Goal: Transaction & Acquisition: Purchase product/service

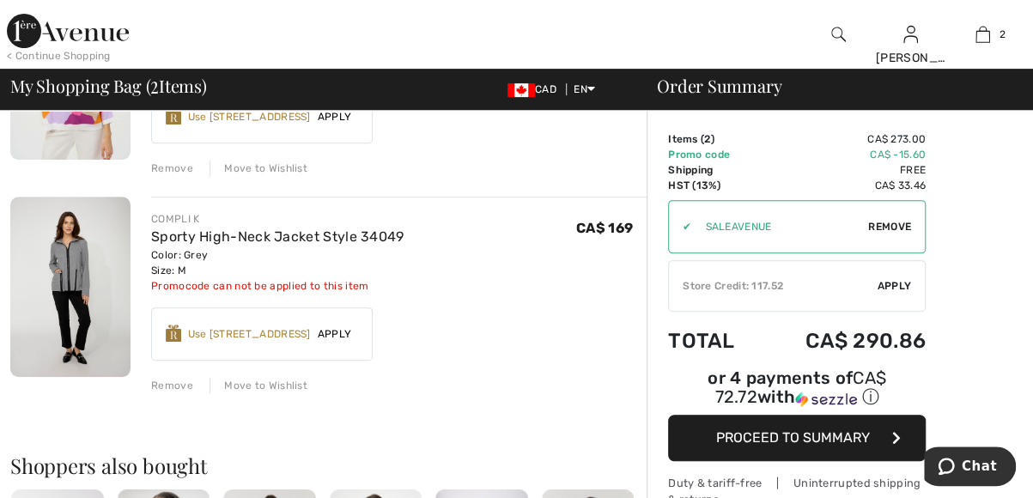
scroll to position [275, 0]
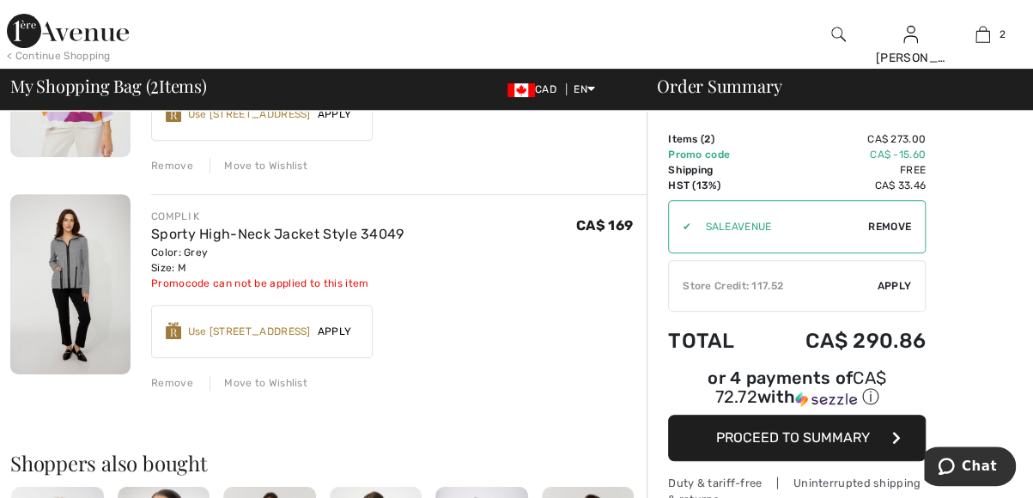
click at [167, 377] on div "Remove" at bounding box center [172, 382] width 42 height 15
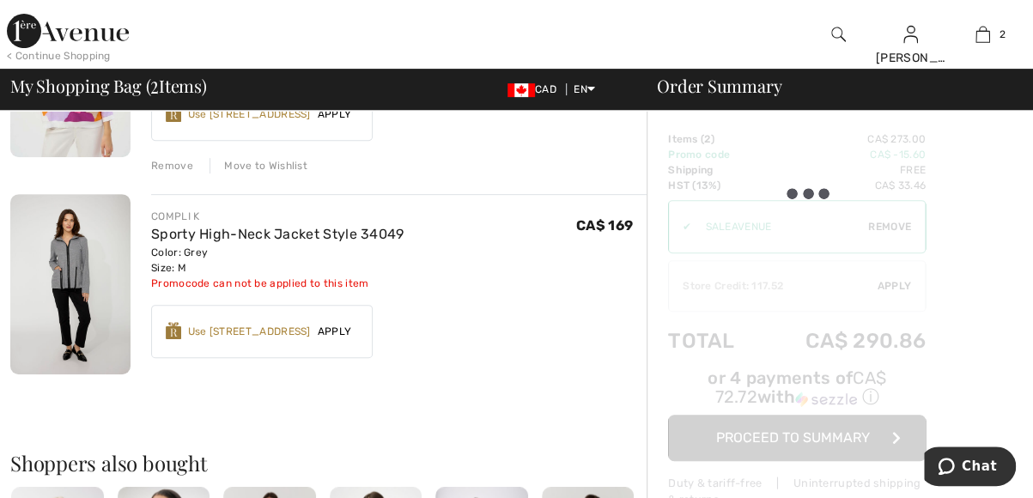
scroll to position [261, 0]
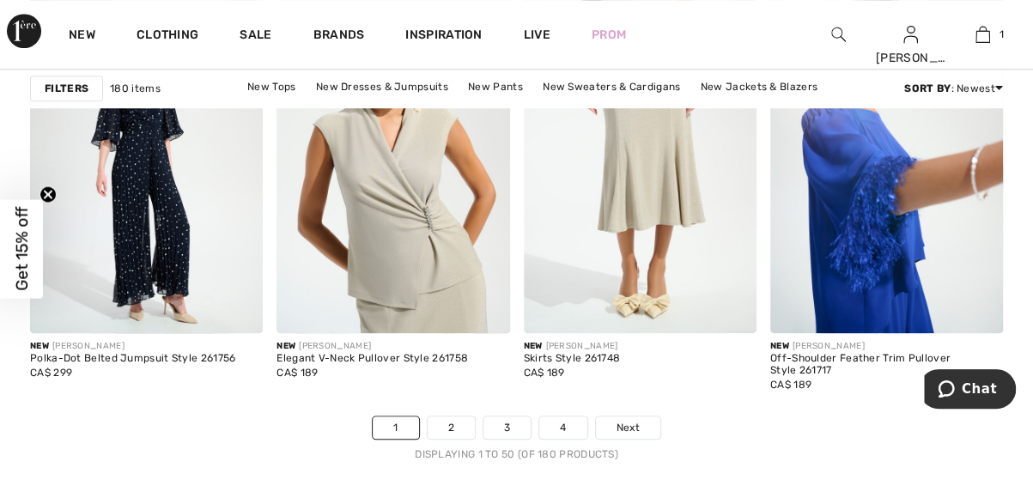
scroll to position [6843, 0]
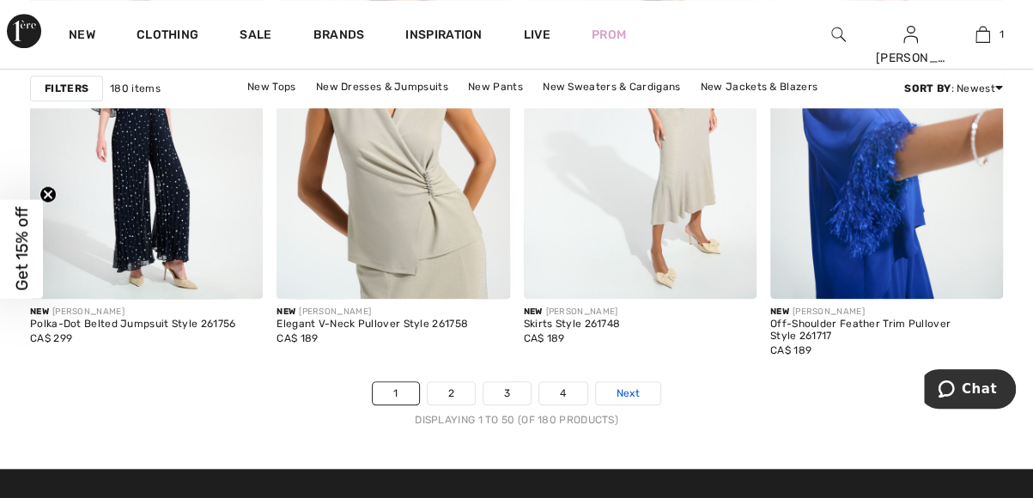
click at [625, 386] on span "Next" at bounding box center [627, 392] width 23 height 15
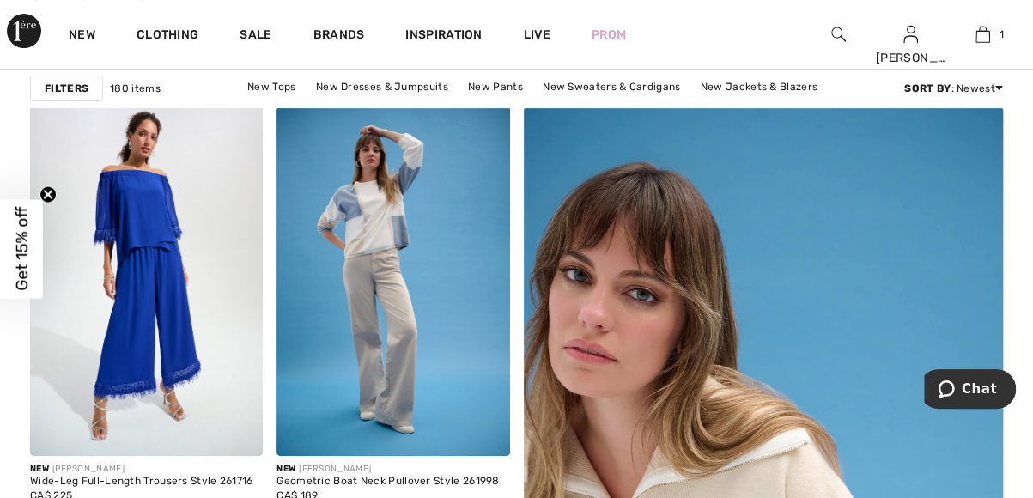
scroll to position [275, 0]
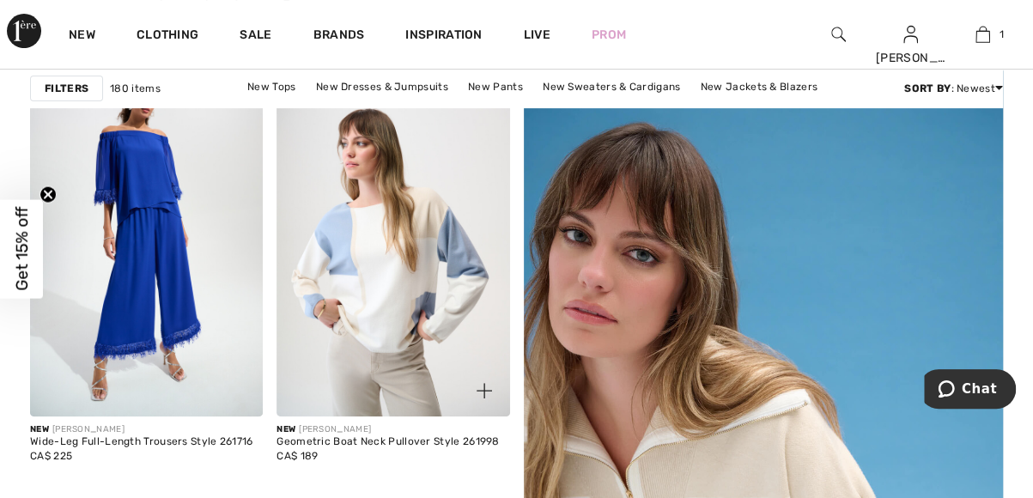
click at [386, 258] on img at bounding box center [392, 241] width 233 height 349
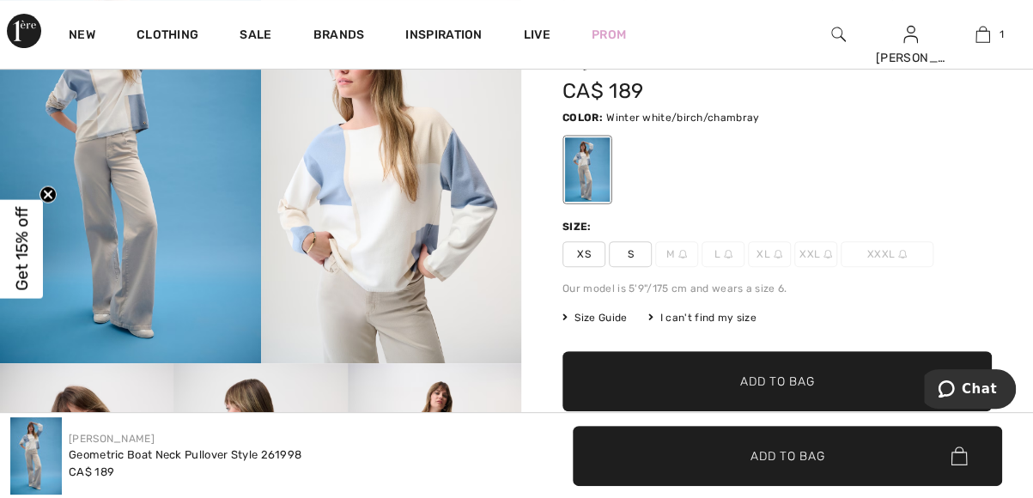
scroll to position [240, 0]
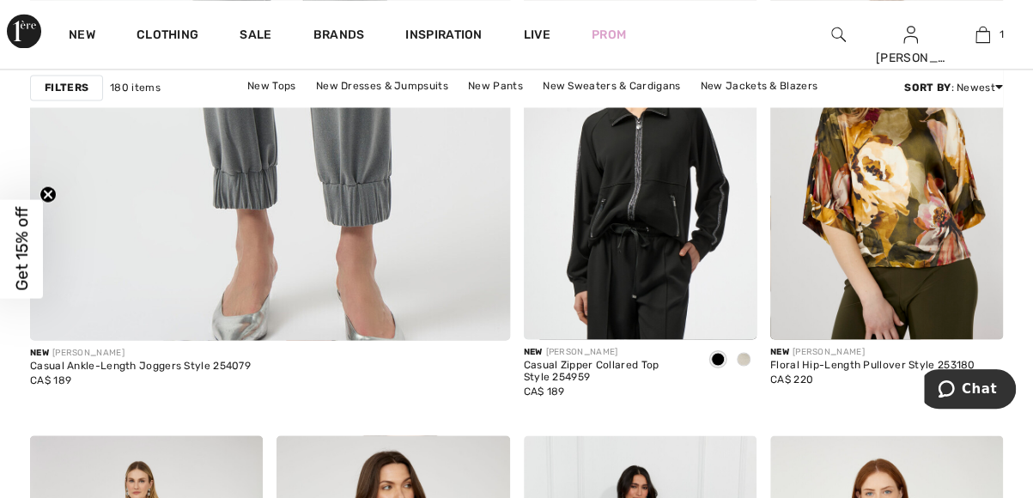
scroll to position [4189, 0]
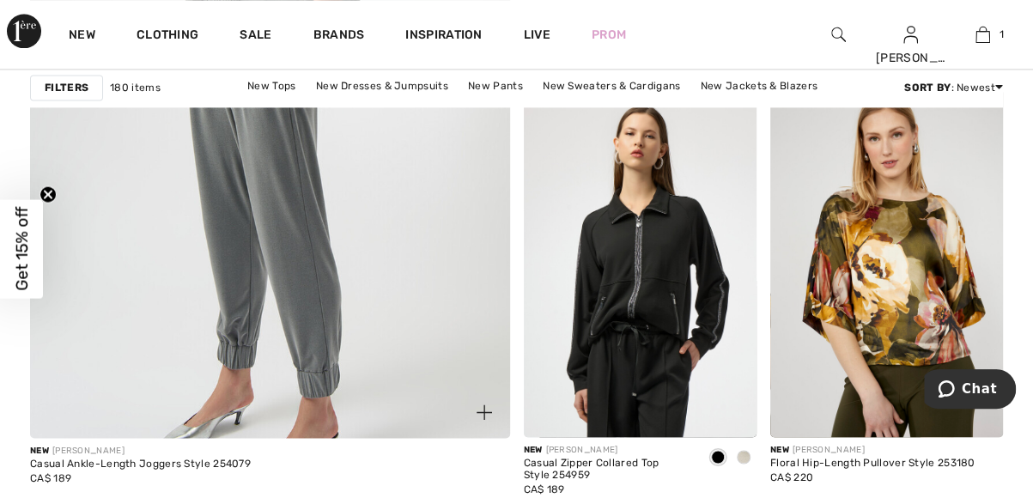
click at [300, 284] on img at bounding box center [269, 74] width 575 height 863
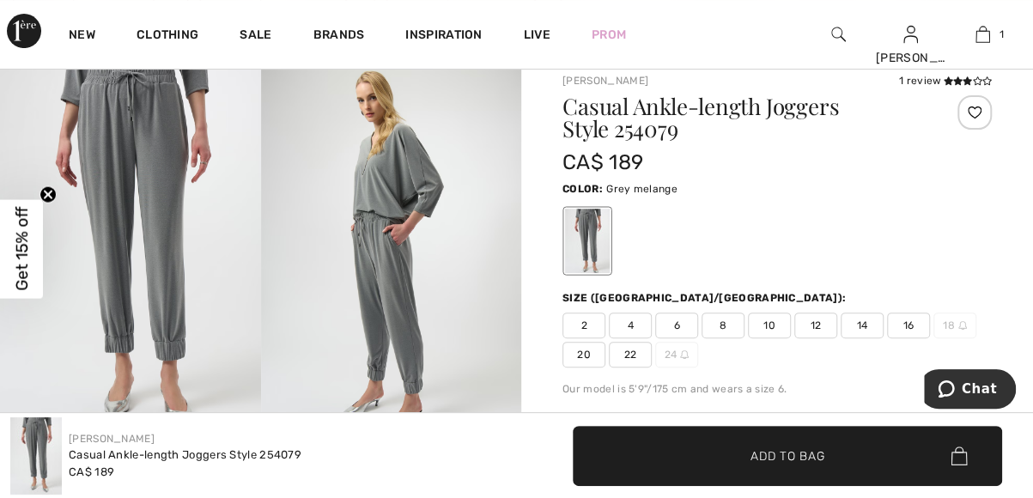
scroll to position [172, 0]
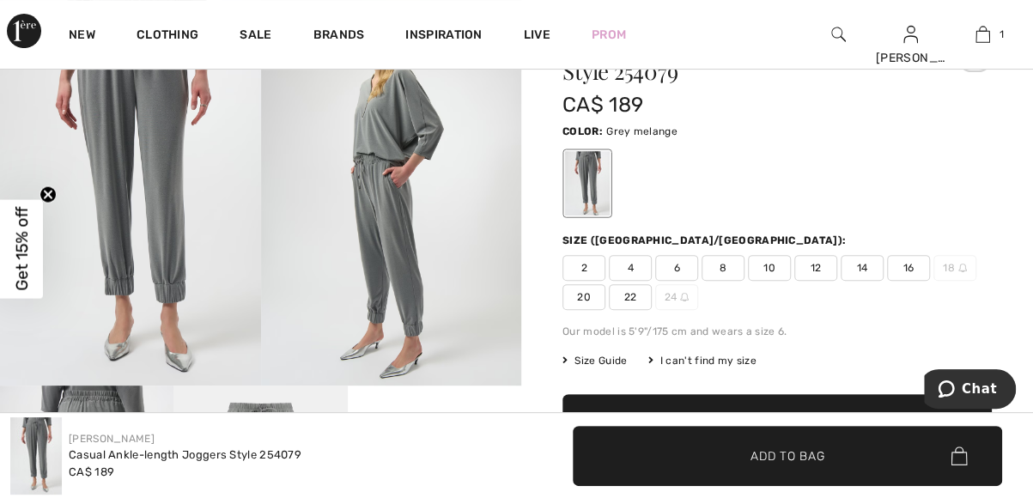
click at [766, 260] on span "10" at bounding box center [769, 268] width 43 height 26
click at [812, 454] on span "Add to Bag" at bounding box center [787, 455] width 74 height 18
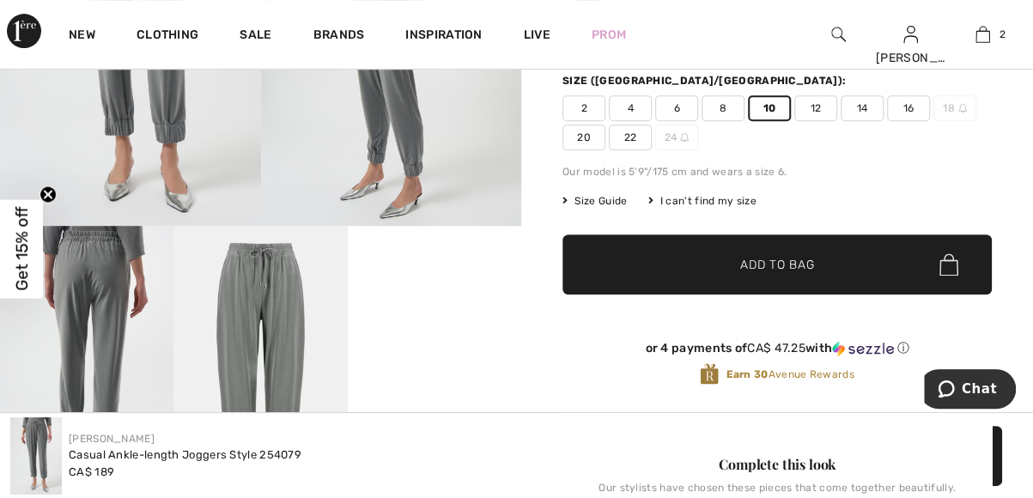
scroll to position [366, 0]
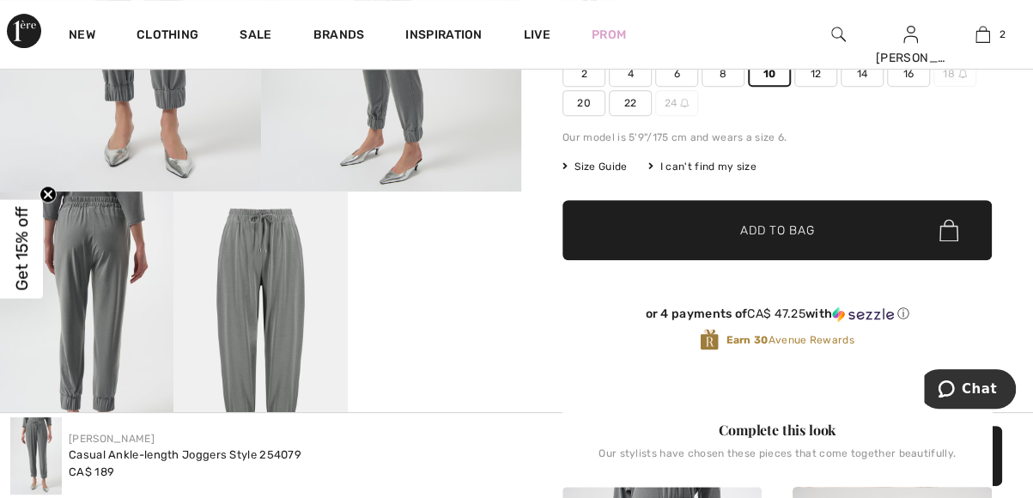
click at [449, 278] on video "Your browser does not support the video tag." at bounding box center [434, 234] width 173 height 87
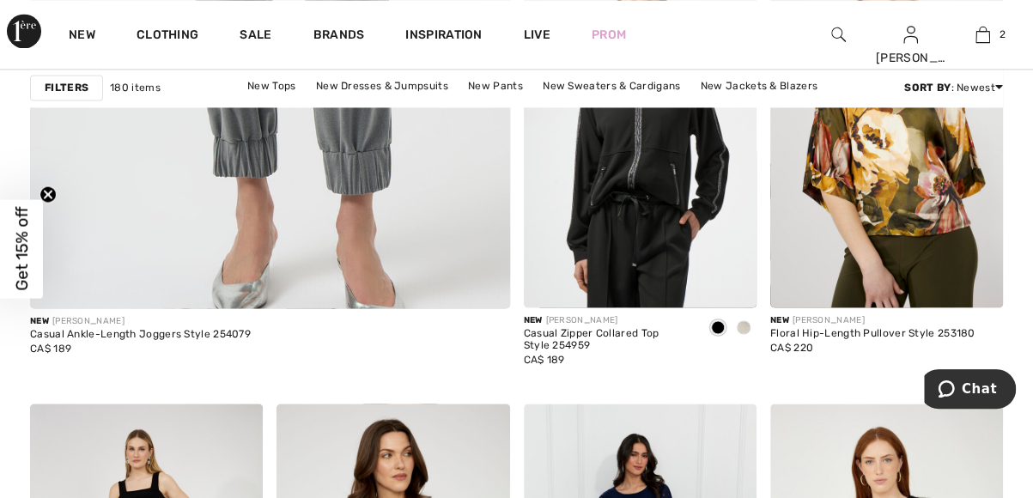
scroll to position [4360, 0]
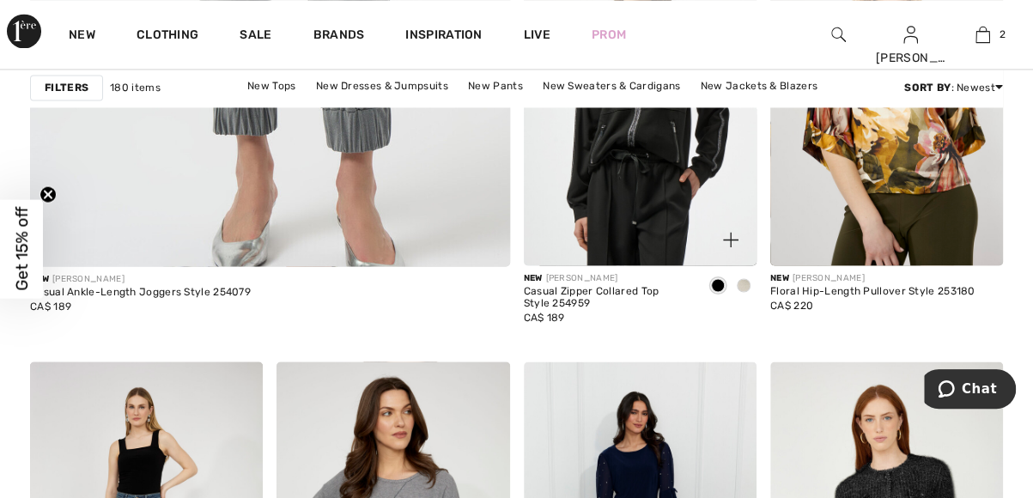
click at [748, 287] on span at bounding box center [743, 285] width 14 height 14
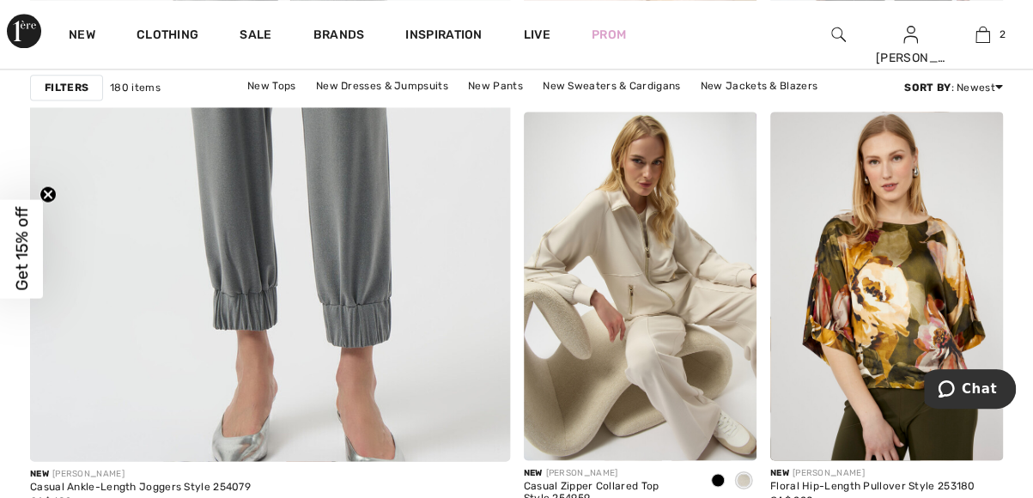
scroll to position [4142, 0]
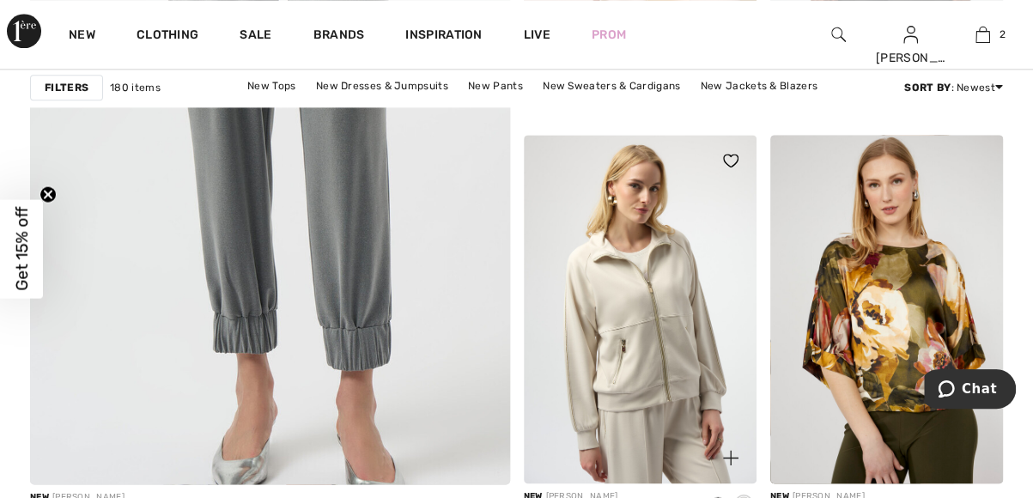
click at [617, 330] on img at bounding box center [640, 309] width 233 height 349
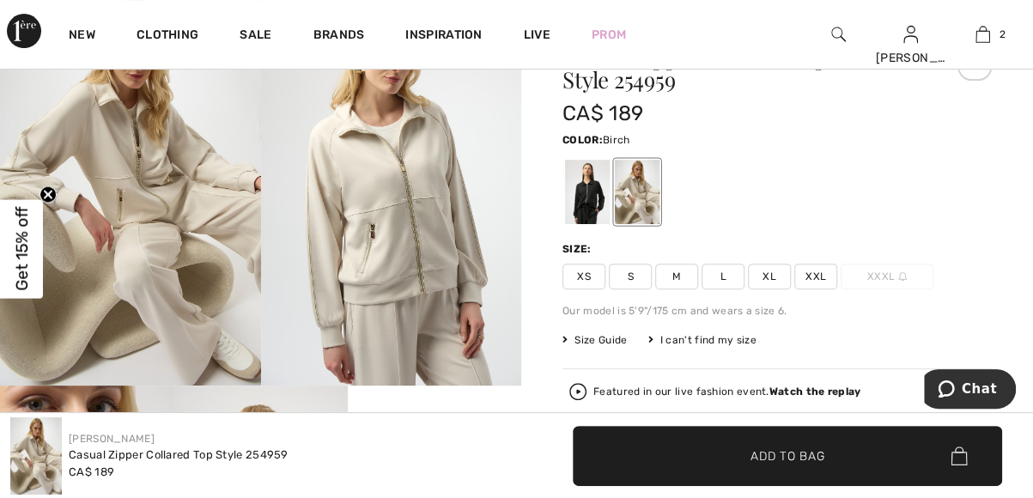
scroll to position [183, 0]
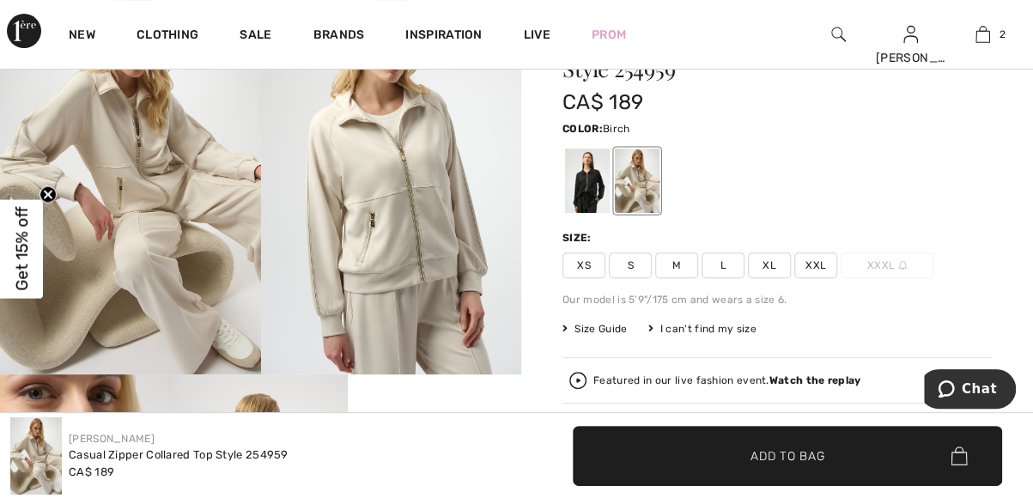
click at [675, 265] on span "M" at bounding box center [676, 265] width 43 height 26
click at [757, 463] on span "Add to Bag" at bounding box center [787, 455] width 74 height 18
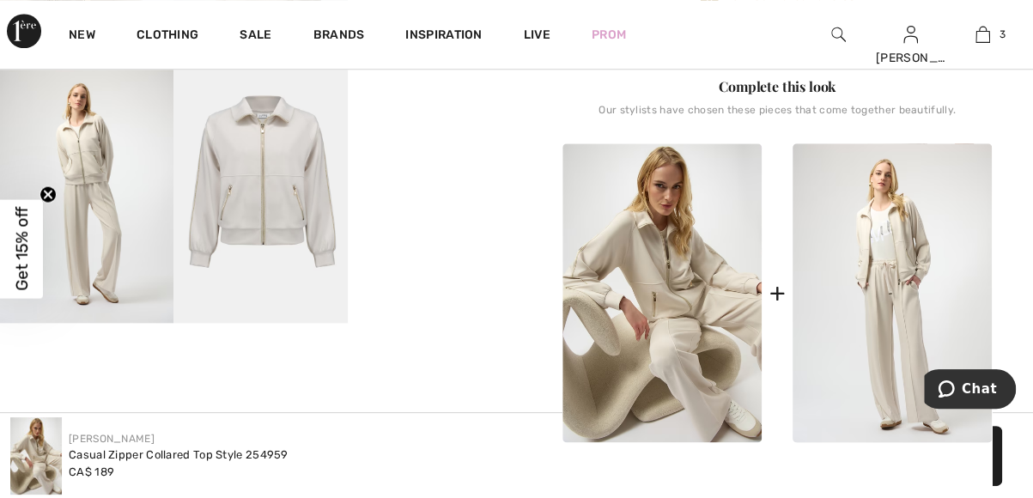
scroll to position [858, 0]
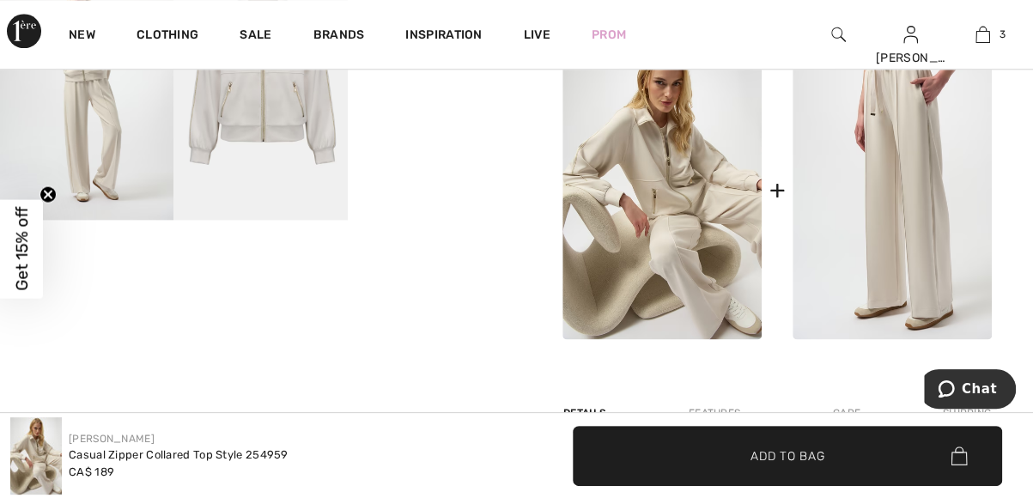
click at [906, 251] on img at bounding box center [891, 189] width 199 height 299
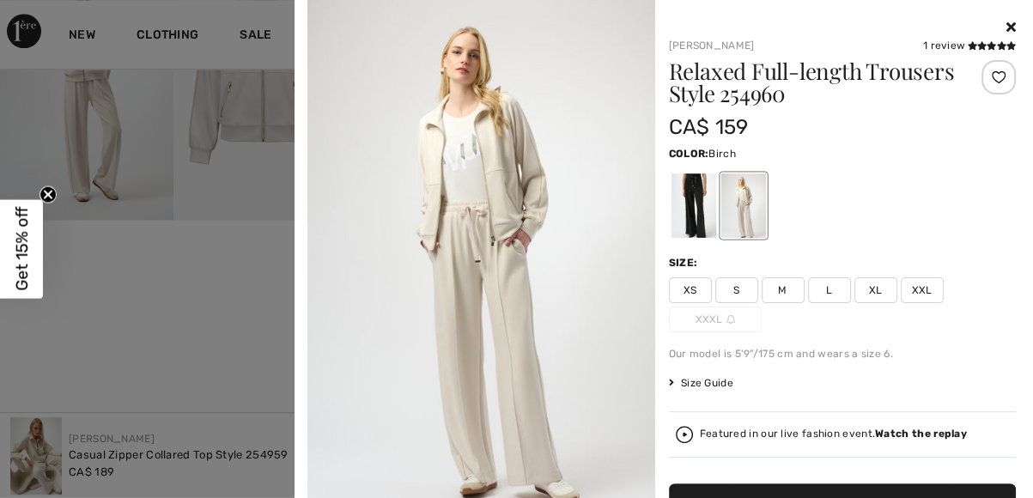
click at [530, 354] on img at bounding box center [481, 260] width 348 height 520
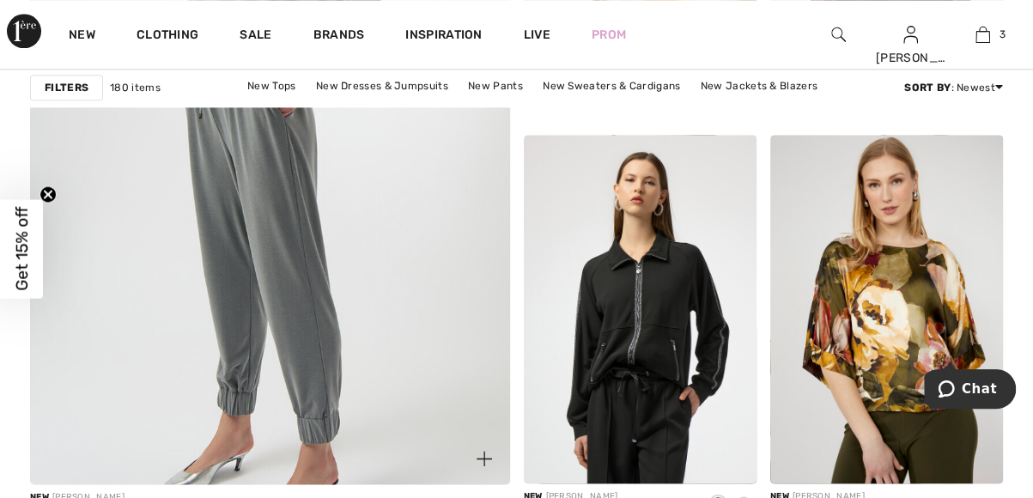
click at [402, 315] on img at bounding box center [269, 120] width 575 height 863
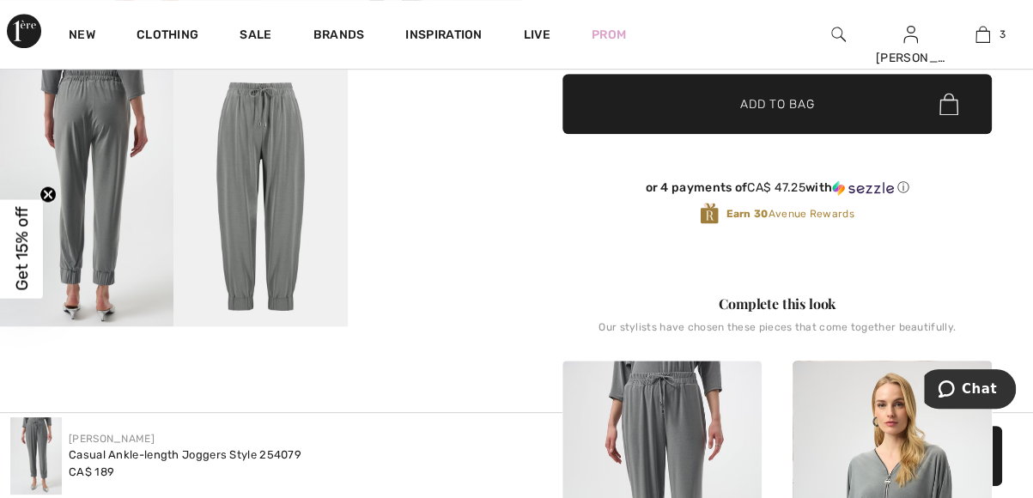
scroll to position [560, 0]
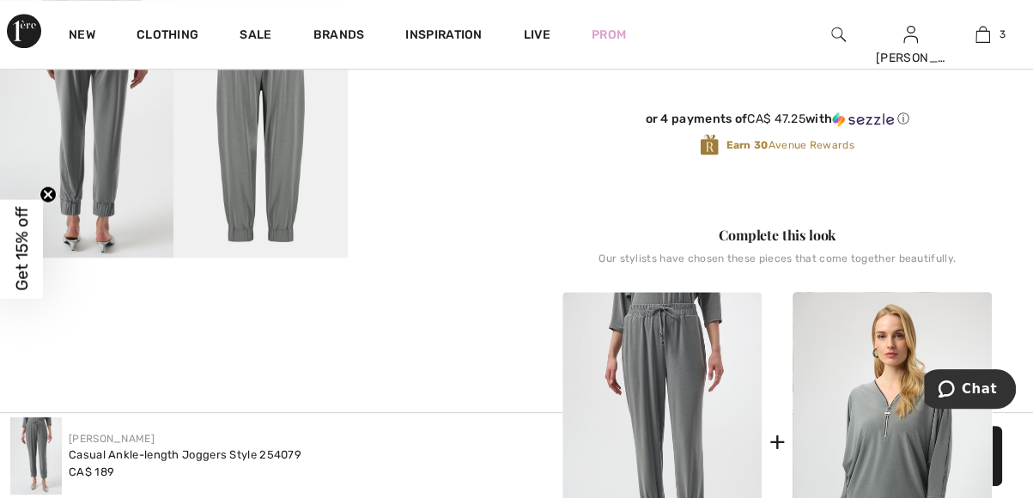
click at [456, 83] on video "Your browser does not support the video tag." at bounding box center [434, 40] width 173 height 87
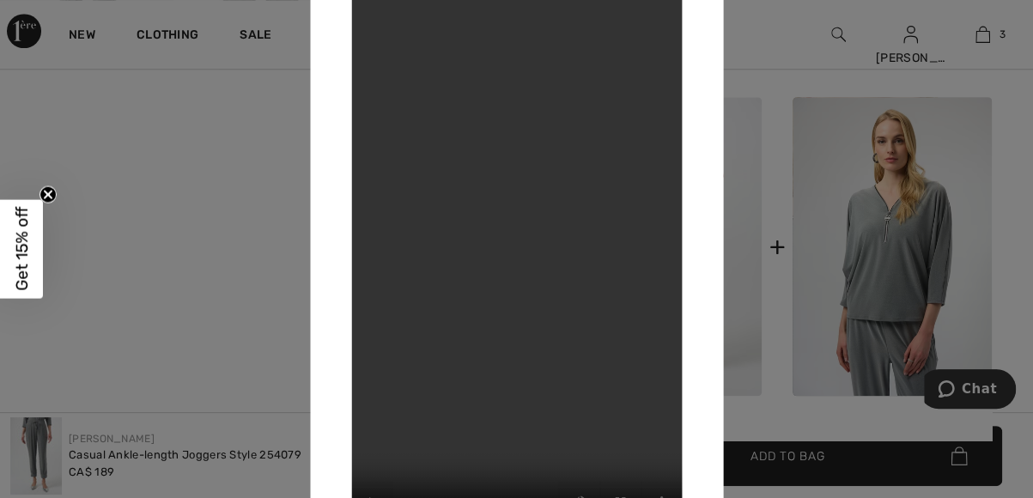
scroll to position [789, 0]
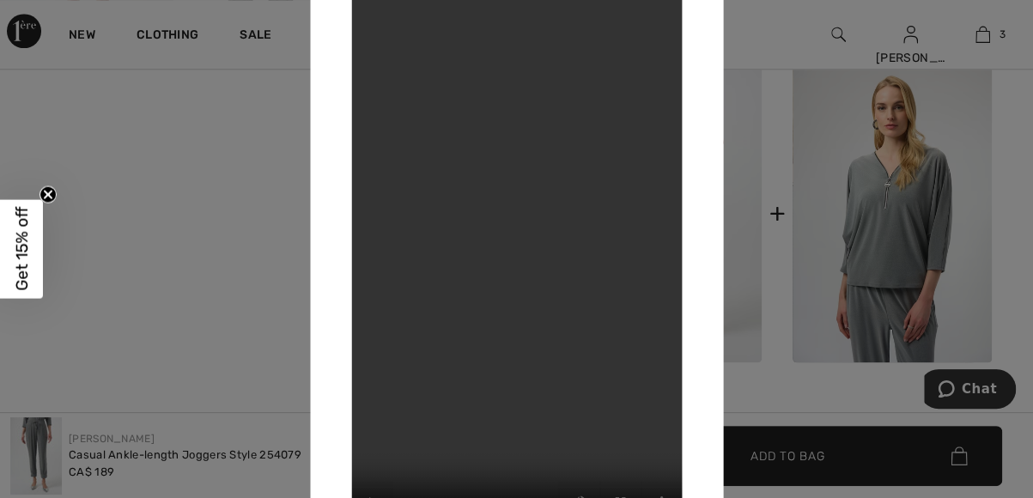
click at [870, 272] on div at bounding box center [516, 249] width 1033 height 498
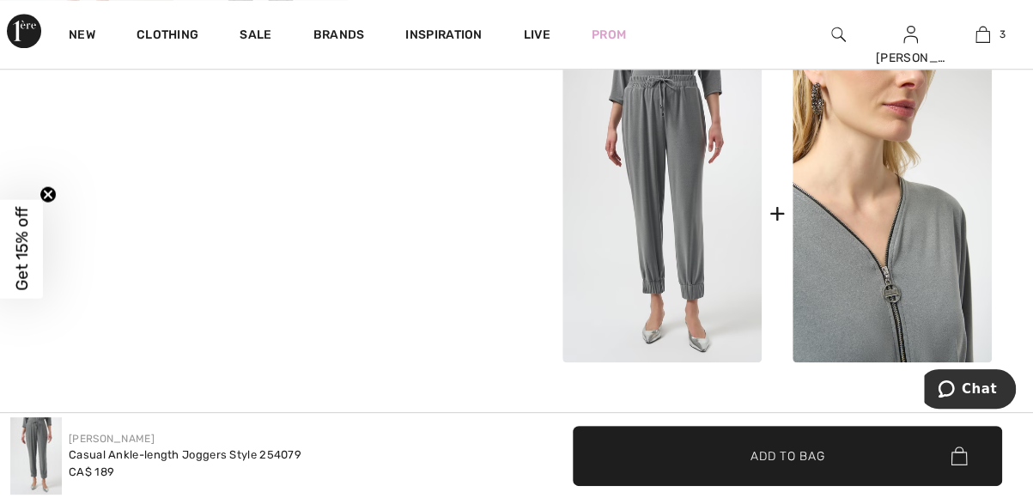
click at [870, 272] on img at bounding box center [891, 213] width 199 height 299
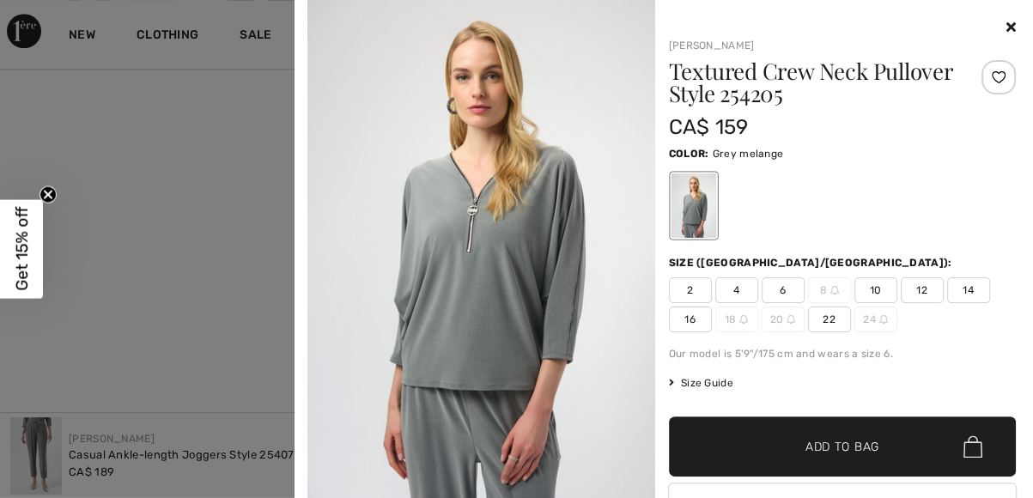
click at [869, 293] on span "10" at bounding box center [875, 290] width 43 height 26
click at [830, 447] on span "Add to Bag" at bounding box center [842, 447] width 74 height 18
click at [501, 280] on img at bounding box center [481, 260] width 348 height 520
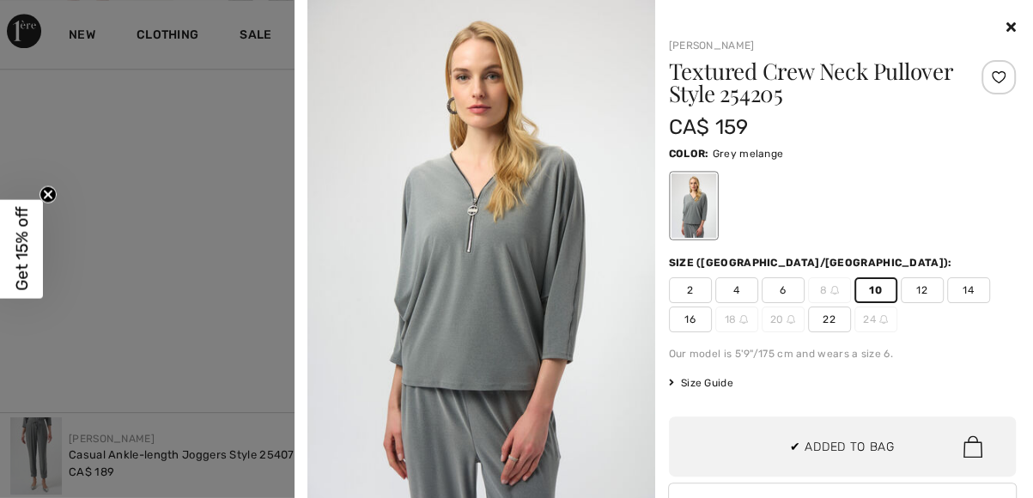
scroll to position [0, 0]
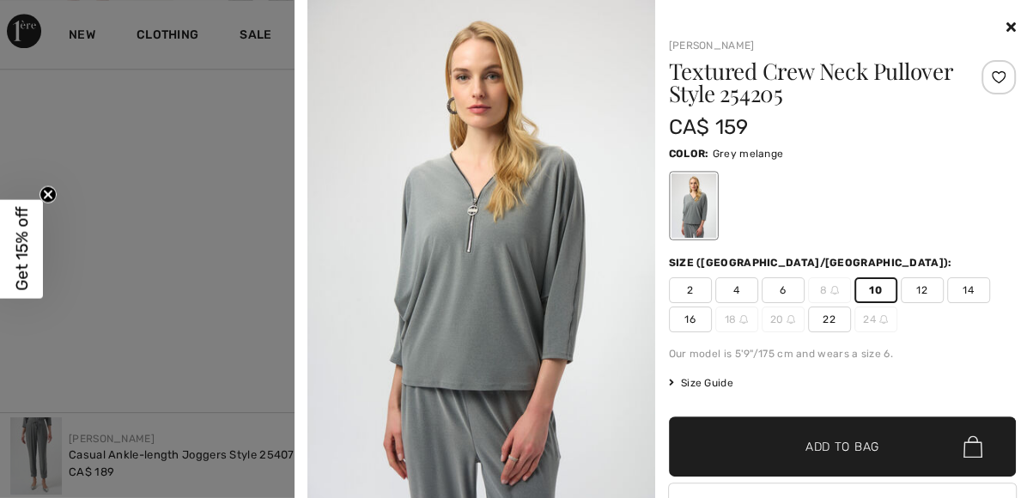
click at [1003, 32] on div "Joseph Ribkoff Textured Crew Neck Pullover Style 254205 CA$ 159 Color: Grey mel…" at bounding box center [663, 291] width 724 height 583
click at [1004, 28] on div "Joseph Ribkoff Textured Crew Neck Pullover Style 254205 CA$ 159 Color: Grey mel…" at bounding box center [663, 291] width 724 height 583
click at [1006, 25] on icon at bounding box center [1010, 27] width 9 height 14
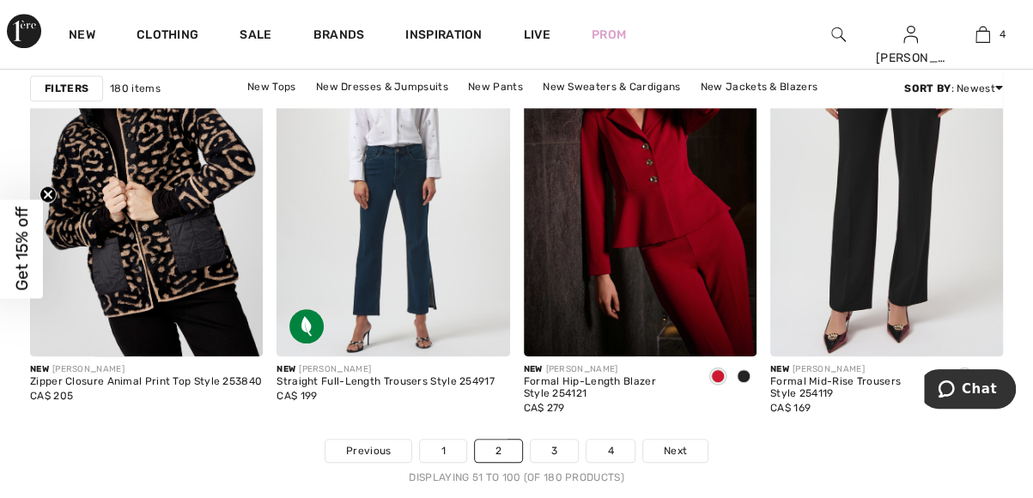
scroll to position [6820, 0]
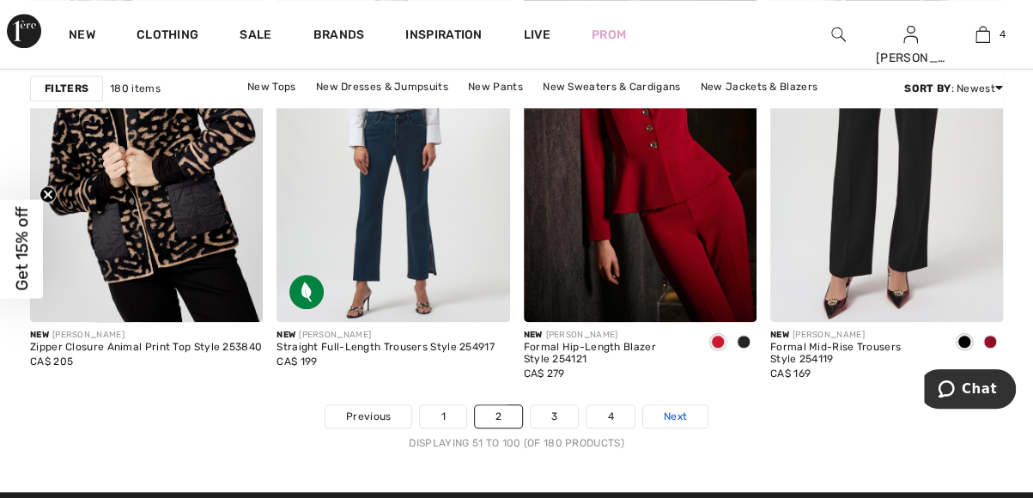
click at [668, 412] on span "Next" at bounding box center [674, 416] width 23 height 15
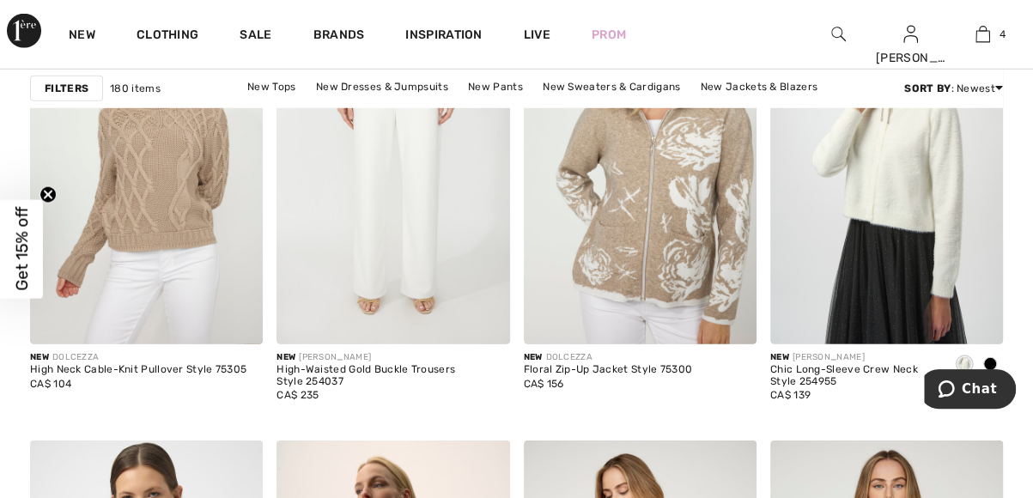
scroll to position [2300, 0]
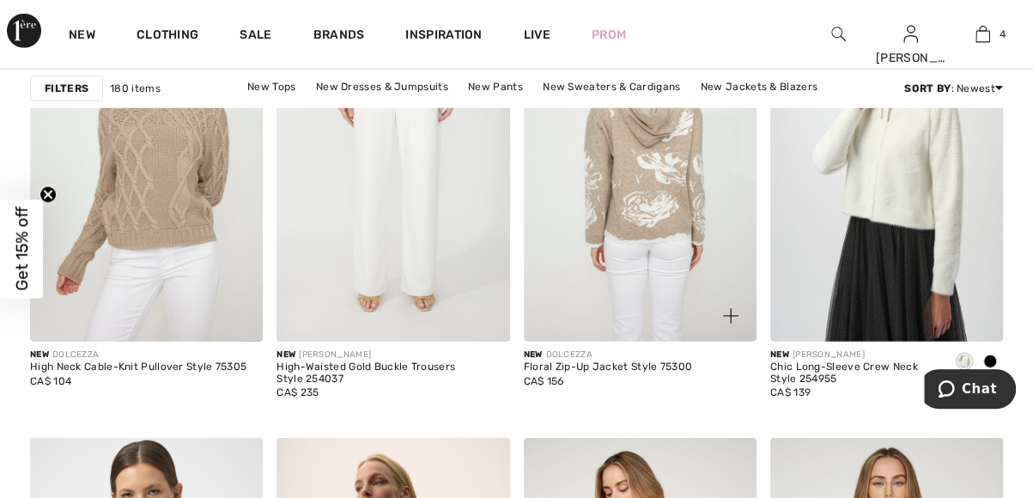
click at [656, 204] on img at bounding box center [640, 166] width 233 height 349
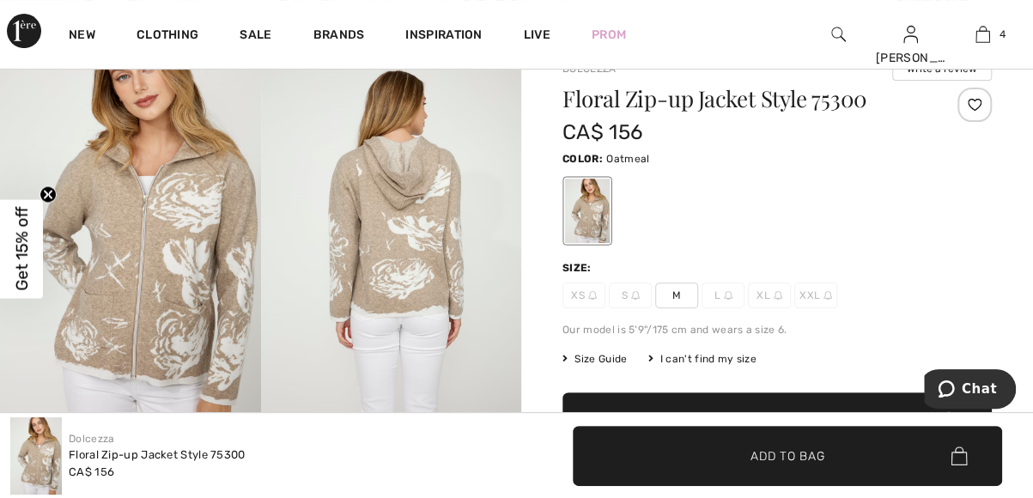
scroll to position [137, 0]
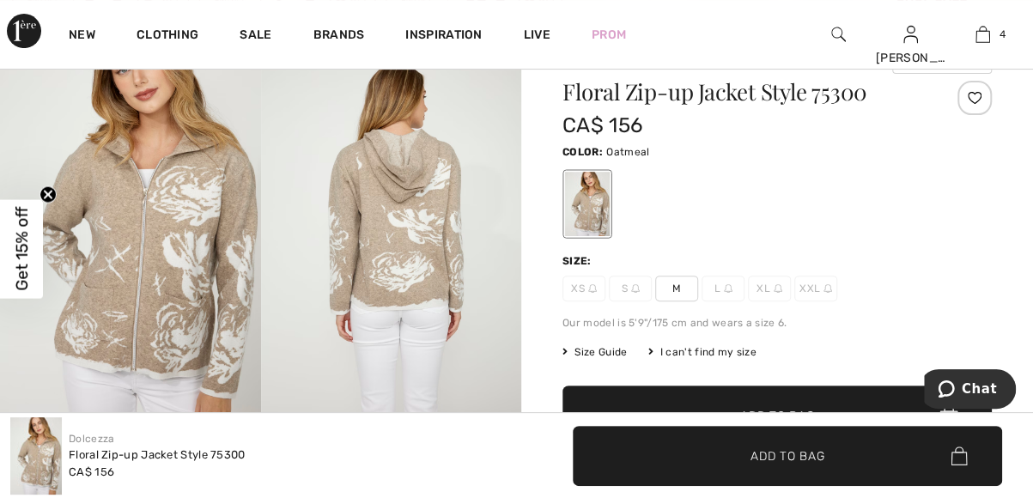
click at [436, 251] on img at bounding box center [391, 224] width 261 height 391
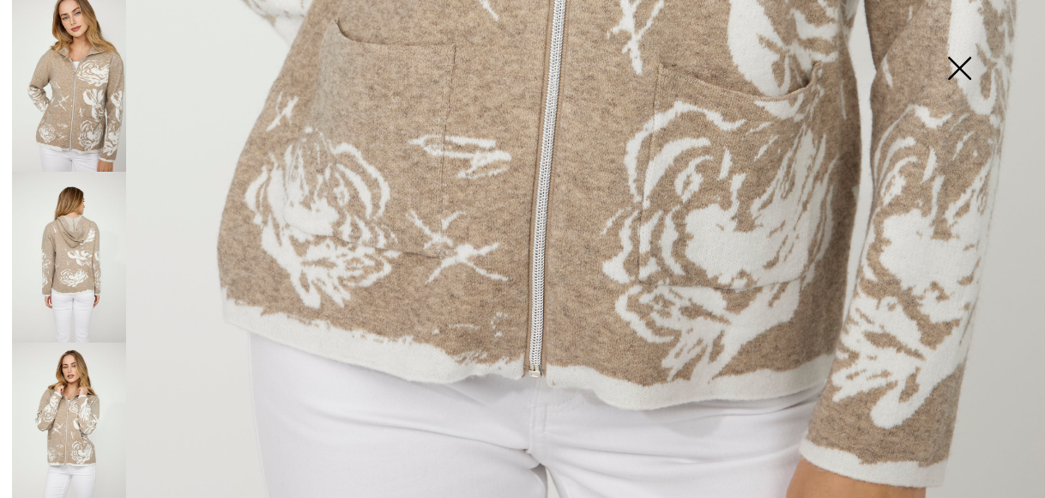
scroll to position [1018, 0]
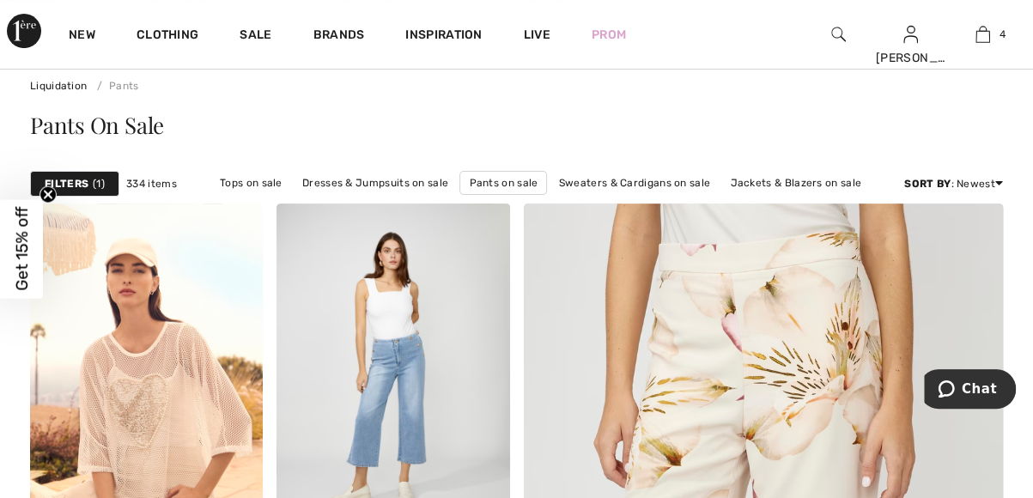
scroll to position [148, 0]
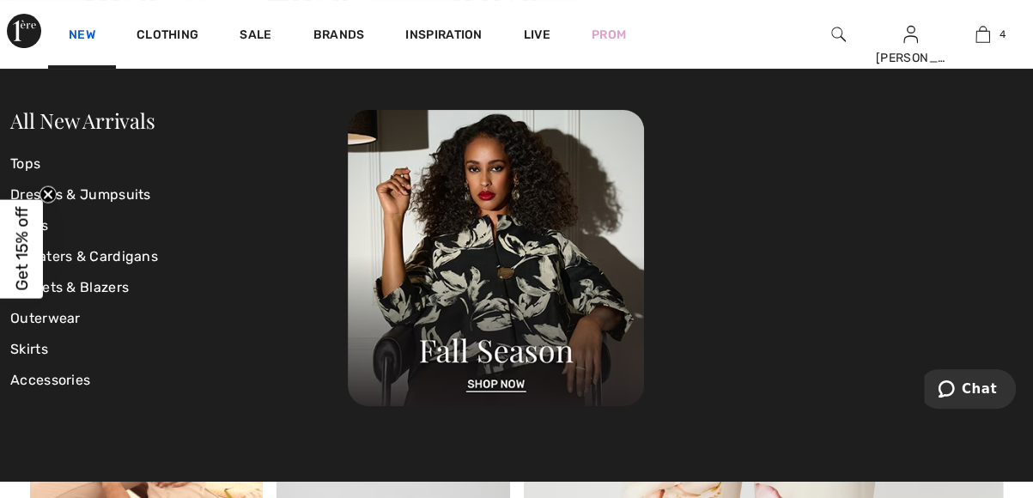
click at [86, 35] on link "New" at bounding box center [82, 36] width 27 height 18
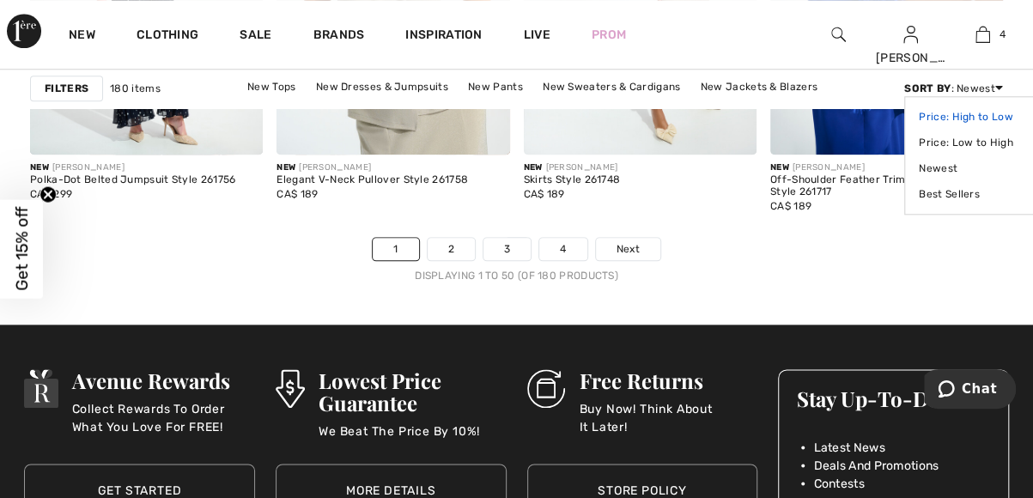
scroll to position [6969, 0]
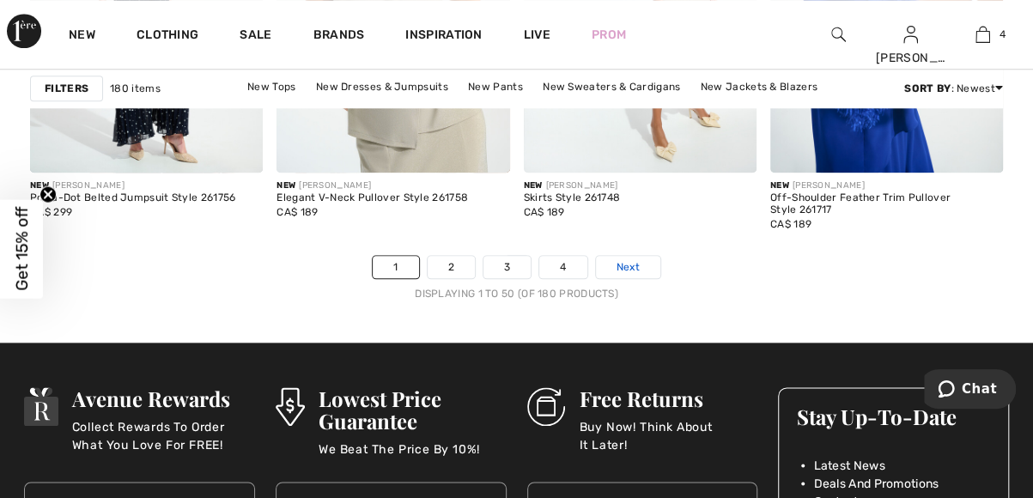
click at [609, 257] on link "Next" at bounding box center [628, 267] width 64 height 22
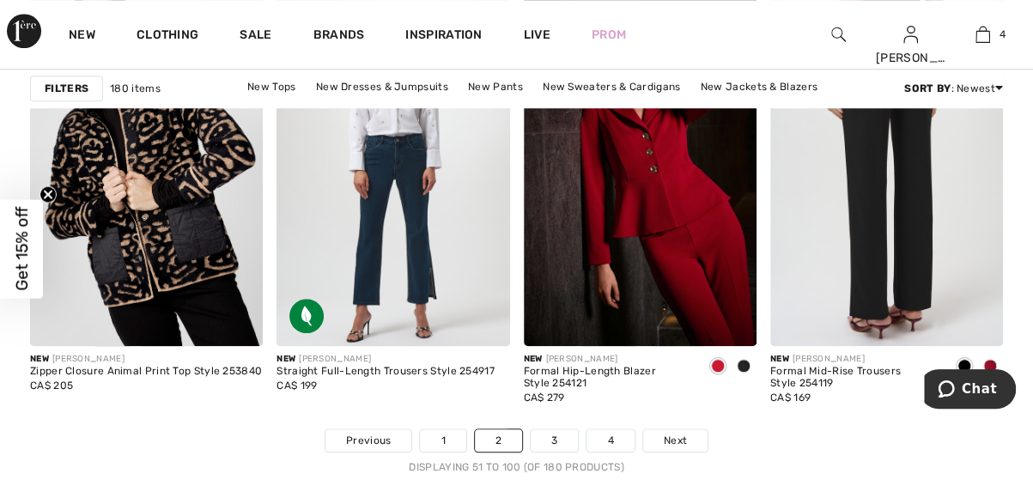
scroll to position [6798, 0]
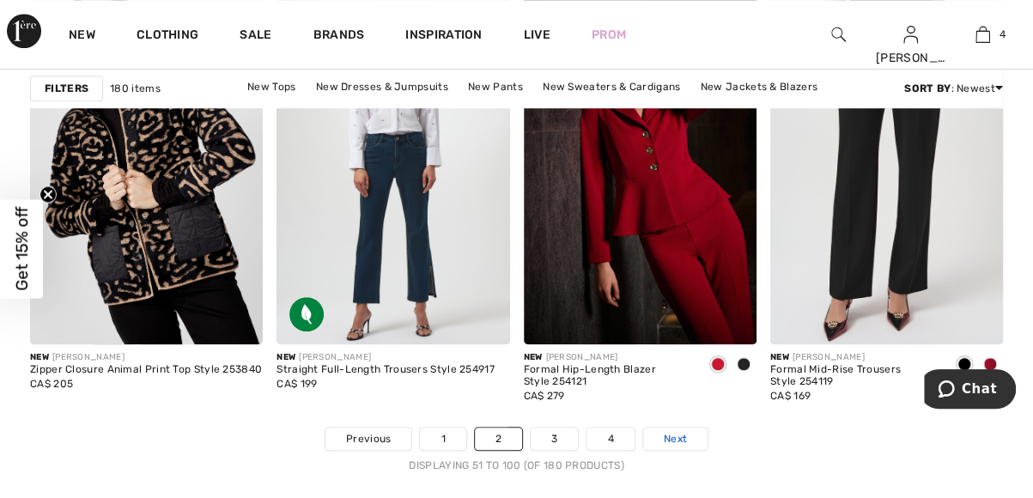
click at [680, 433] on span "Next" at bounding box center [674, 438] width 23 height 15
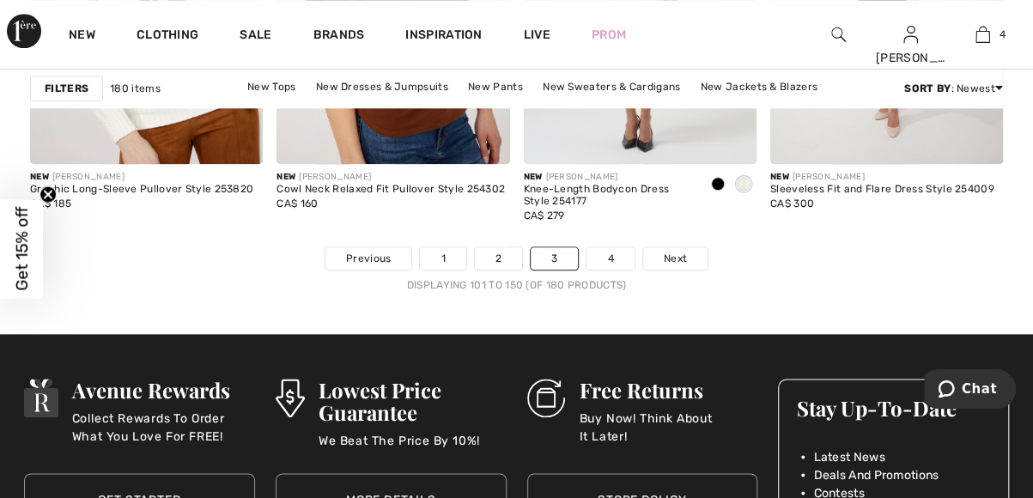
scroll to position [7004, 0]
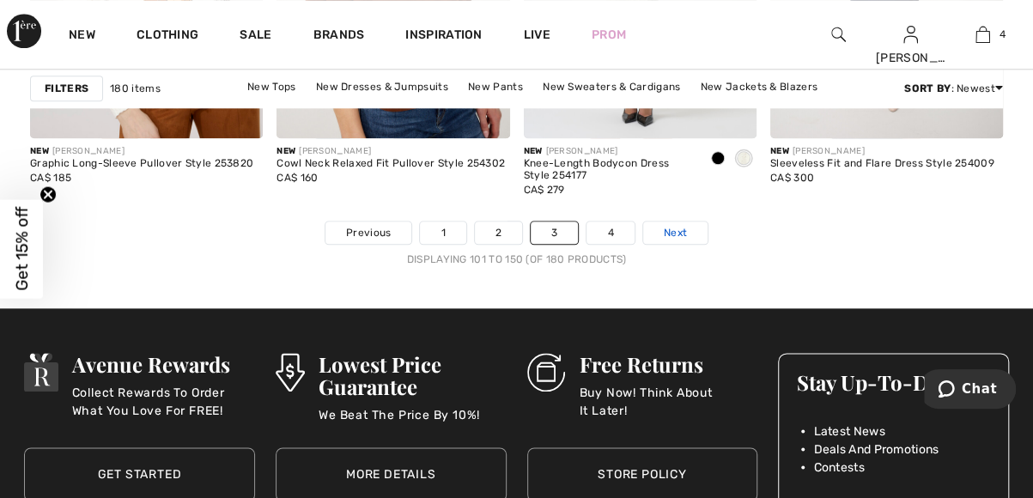
click at [688, 229] on link "Next" at bounding box center [675, 232] width 64 height 22
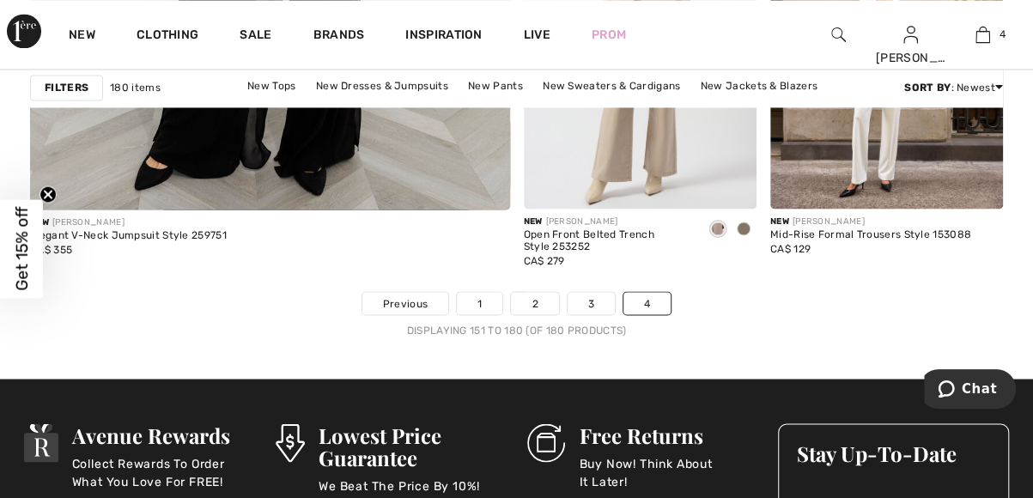
scroll to position [4474, 0]
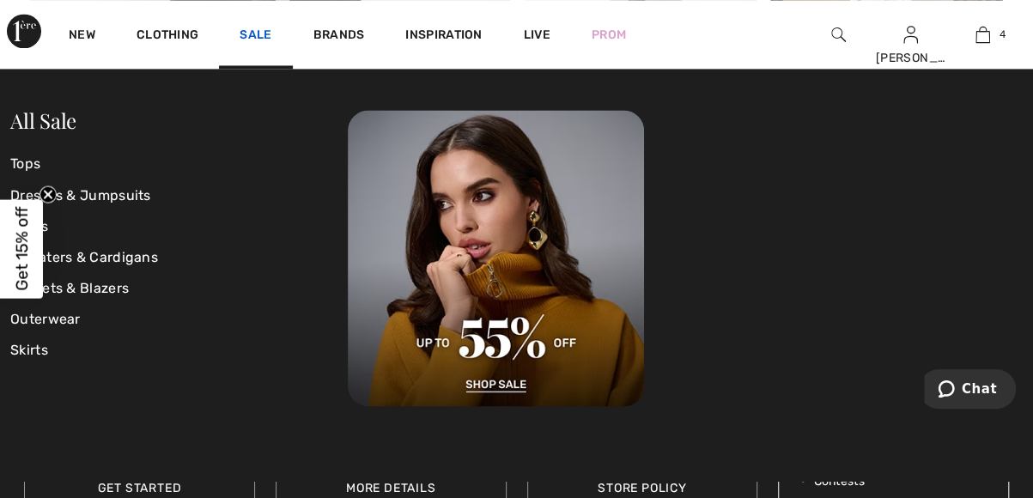
click at [254, 35] on link "Sale" at bounding box center [255, 36] width 32 height 18
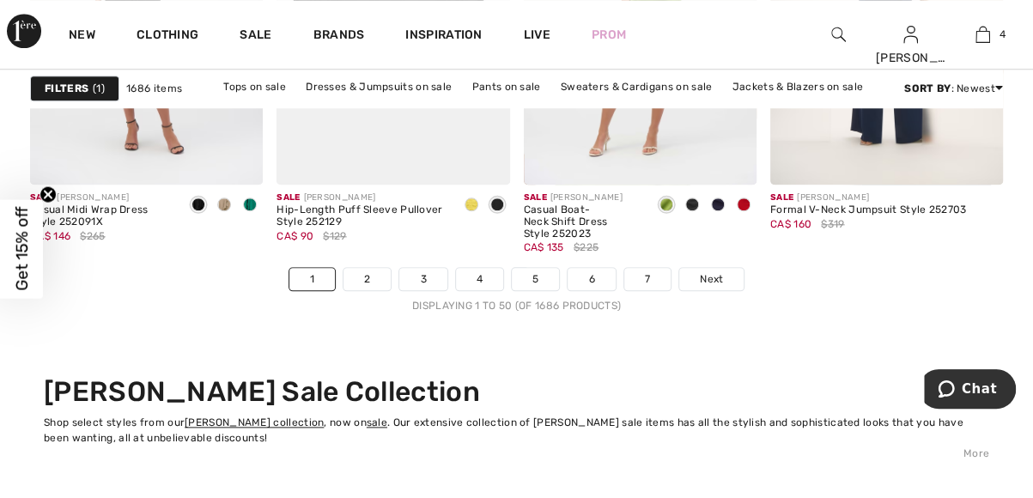
scroll to position [6854, 0]
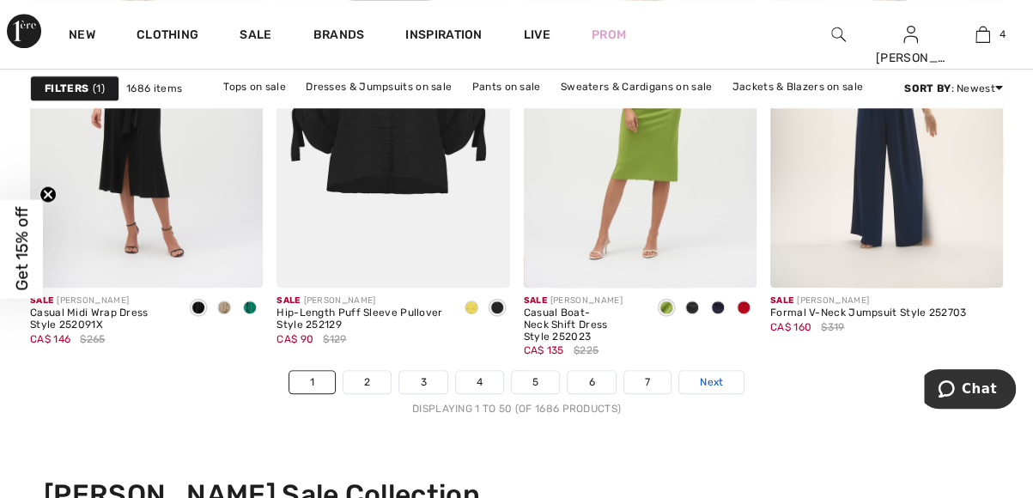
click at [709, 378] on span "Next" at bounding box center [711, 381] width 23 height 15
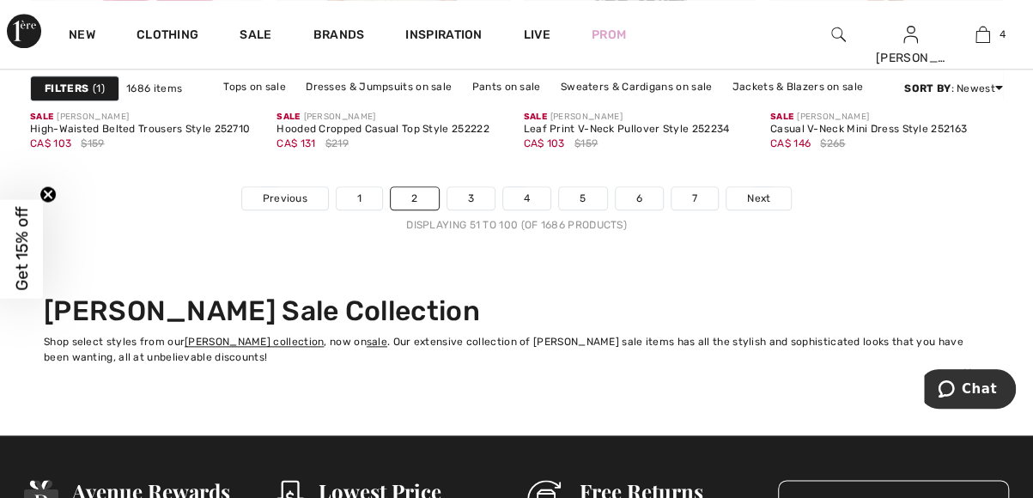
scroll to position [6957, 0]
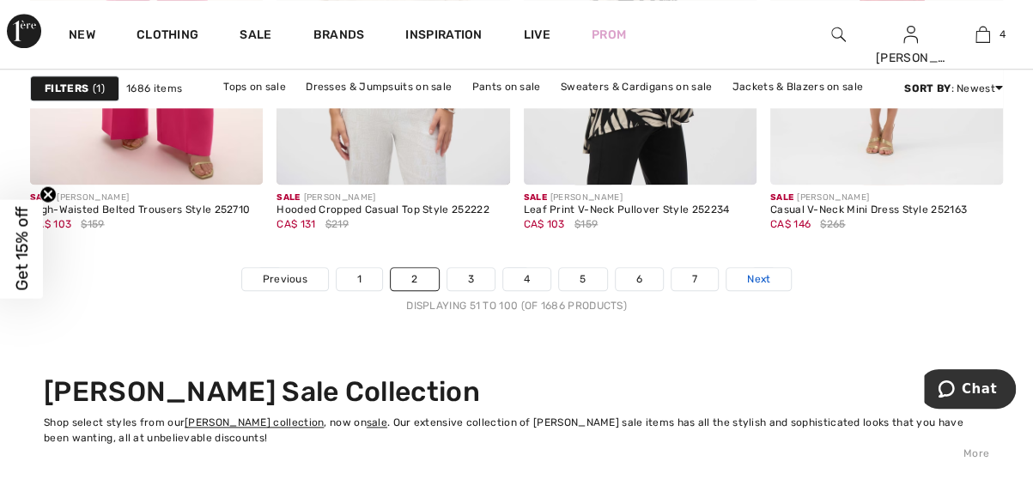
click at [762, 276] on span "Next" at bounding box center [758, 278] width 23 height 15
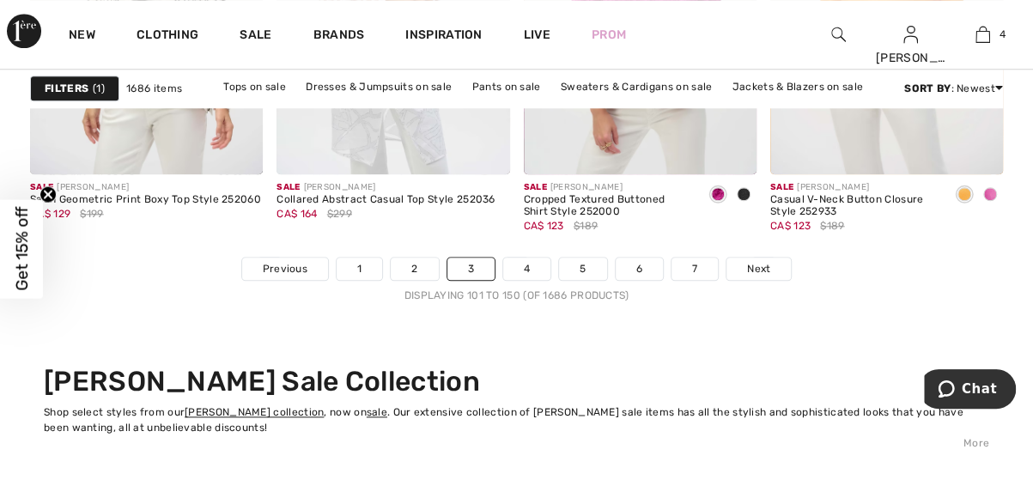
scroll to position [6969, 0]
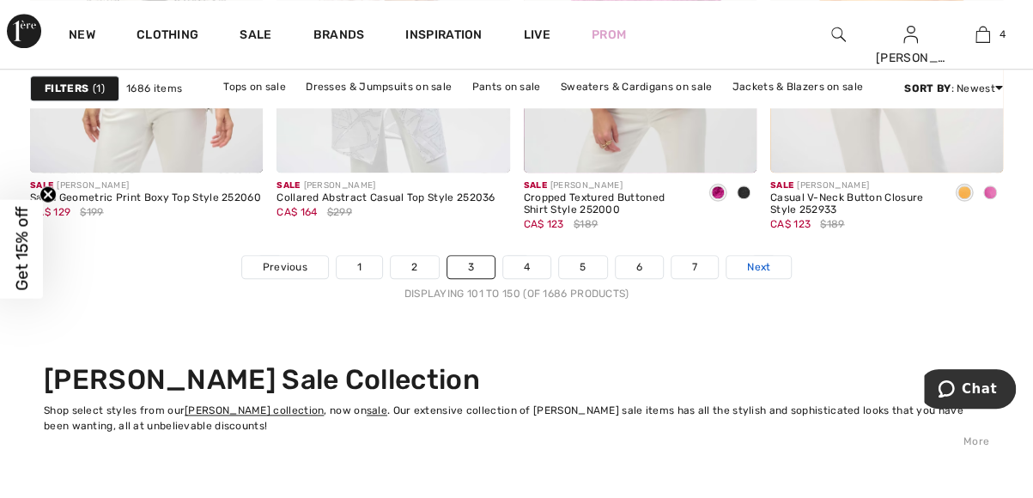
click at [747, 267] on span "Next" at bounding box center [758, 266] width 23 height 15
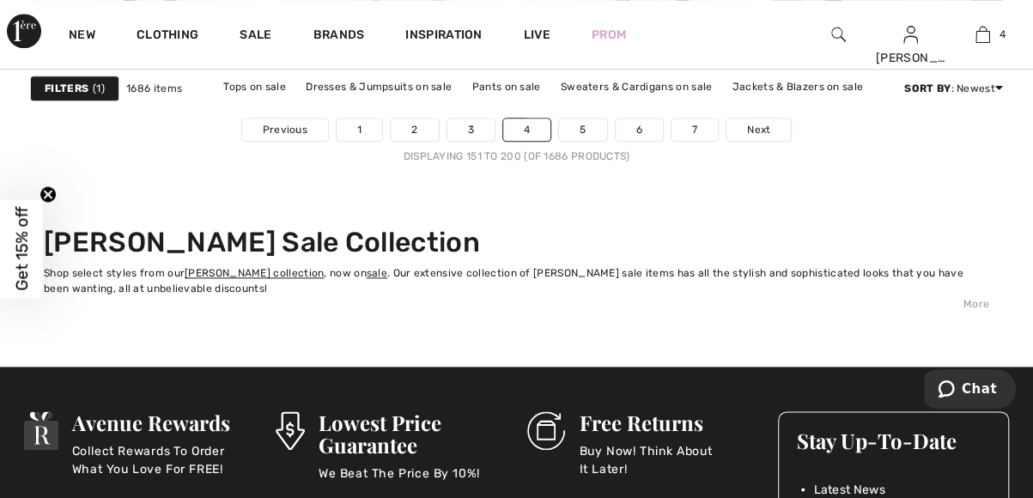
scroll to position [7072, 0]
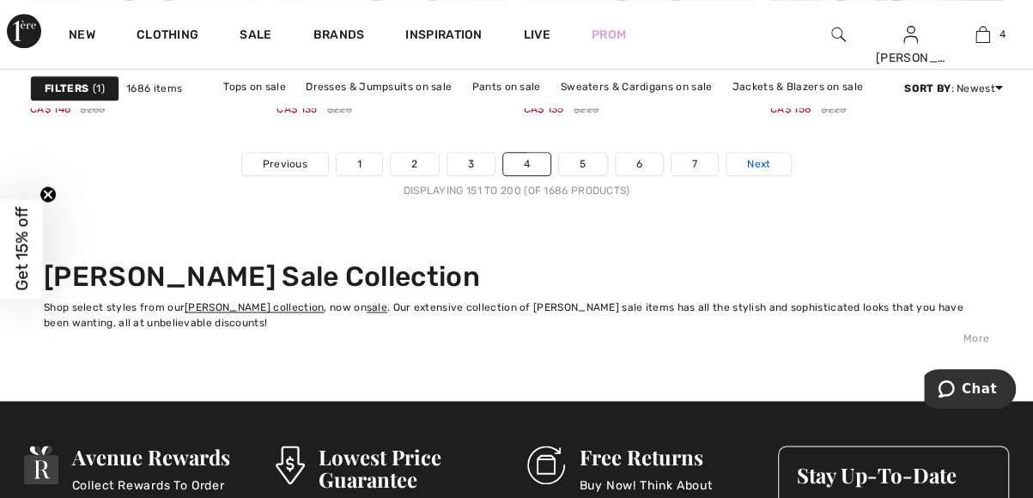
click at [763, 157] on span "Next" at bounding box center [758, 163] width 23 height 15
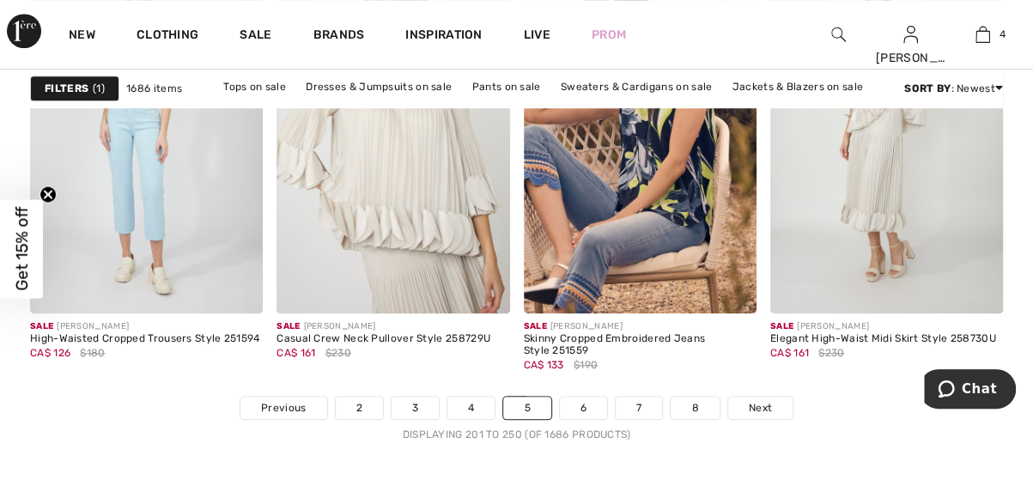
scroll to position [6866, 0]
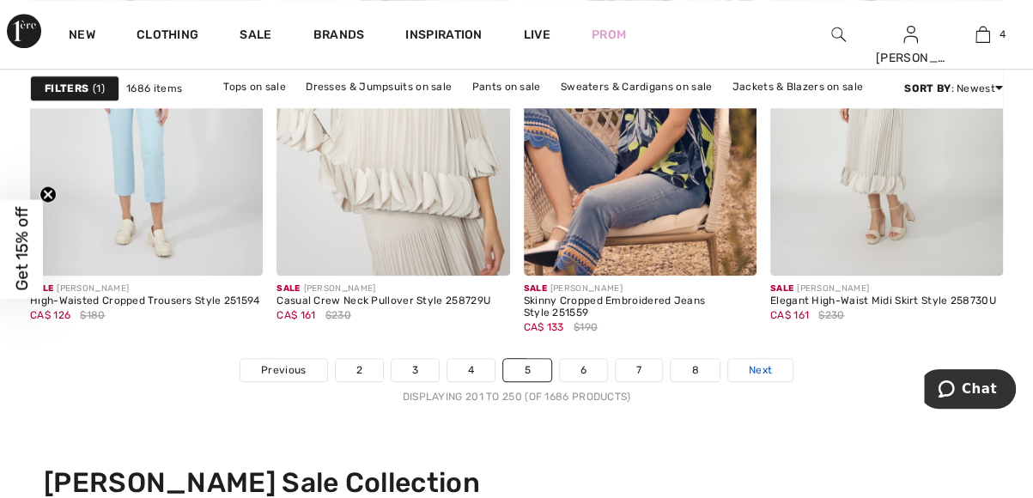
click at [767, 362] on span "Next" at bounding box center [759, 369] width 23 height 15
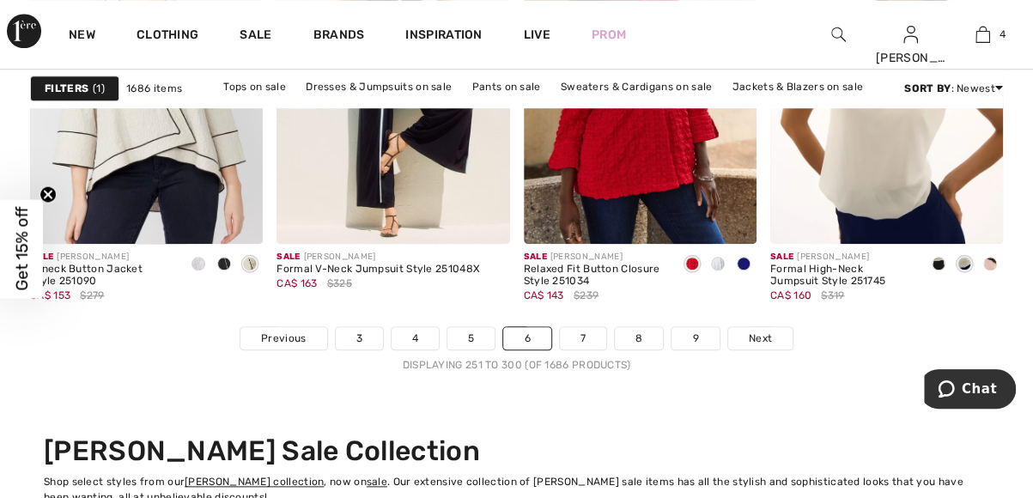
scroll to position [6901, 0]
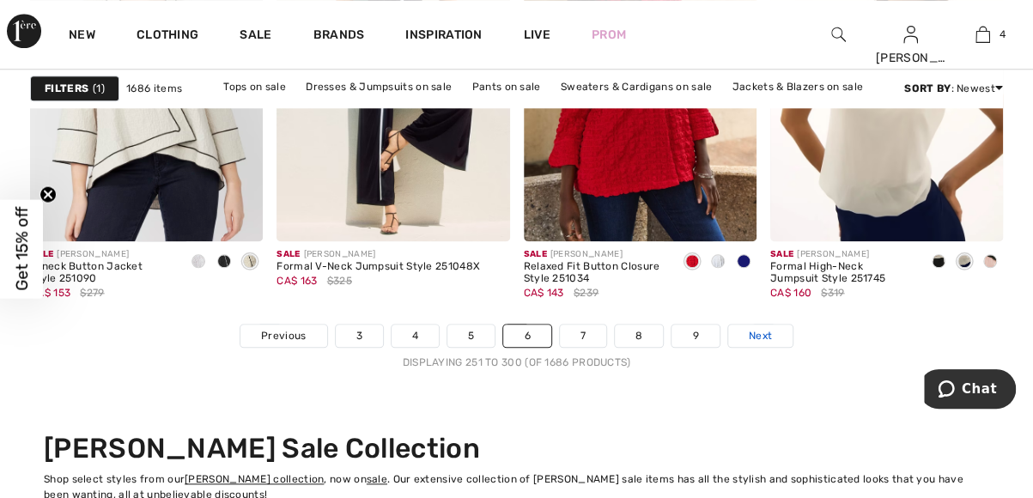
click at [749, 337] on span "Next" at bounding box center [759, 335] width 23 height 15
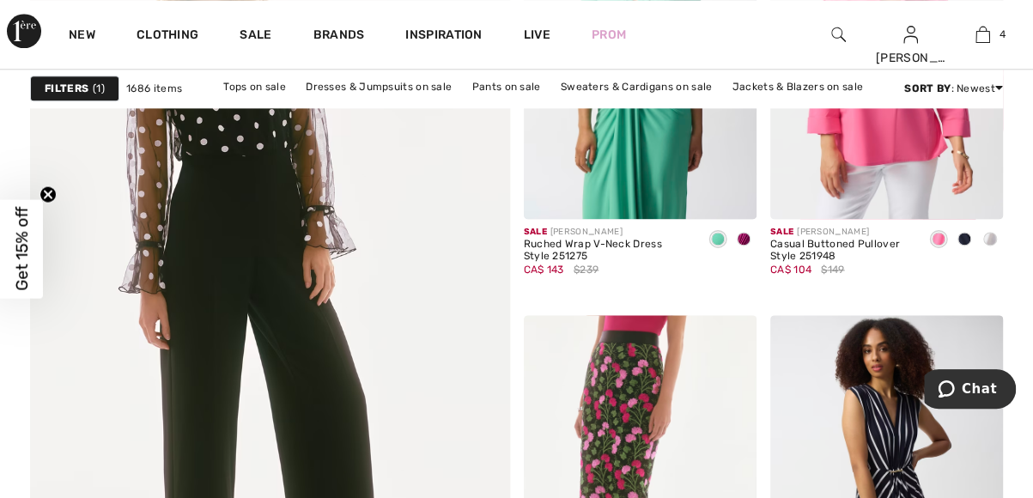
scroll to position [4051, 0]
